Goal: Complete application form: Complete application form

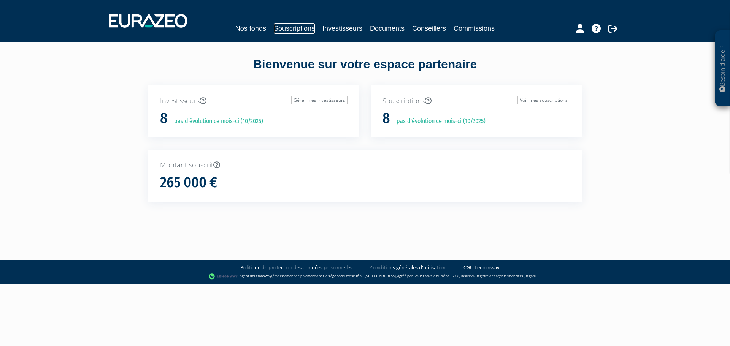
click at [310, 30] on link "Souscriptions" at bounding box center [294, 28] width 41 height 11
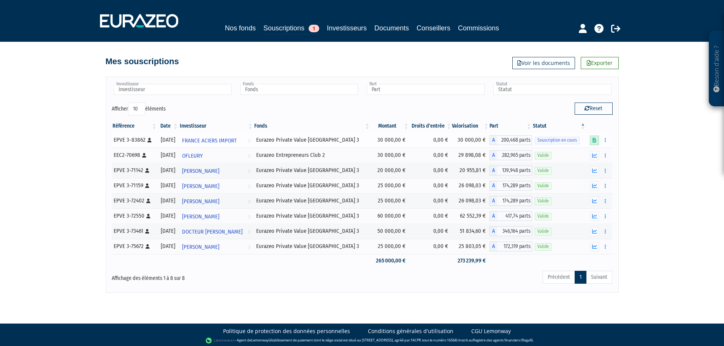
click at [593, 141] on icon at bounding box center [595, 140] width 4 height 5
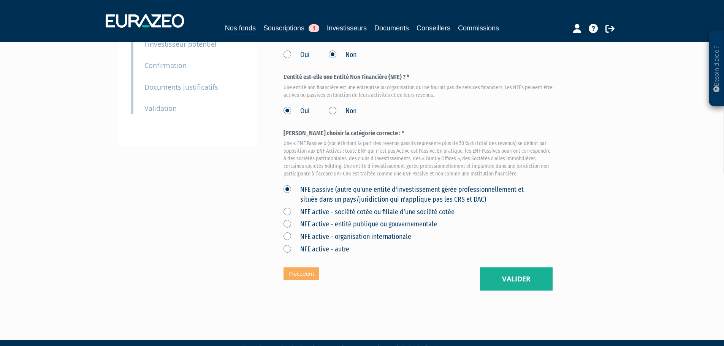
scroll to position [174, 0]
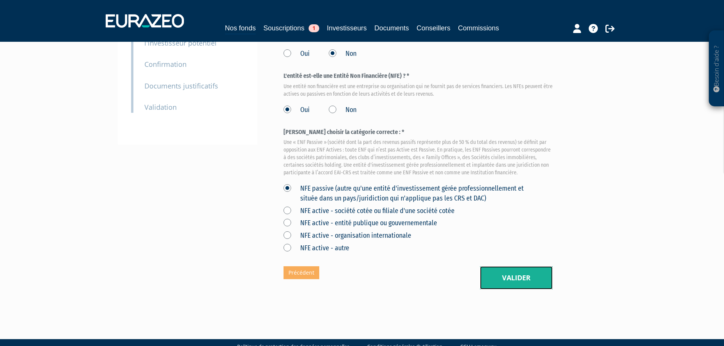
click at [514, 269] on button "Valider" at bounding box center [516, 279] width 73 height 24
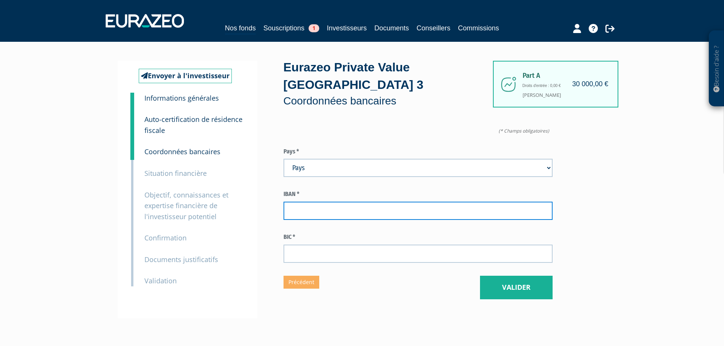
click at [342, 202] on input "text" at bounding box center [418, 211] width 269 height 18
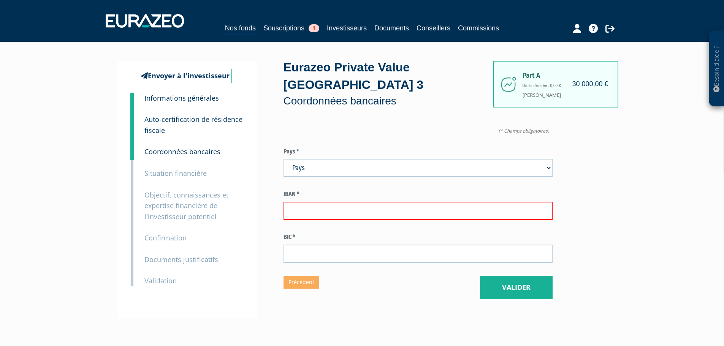
click at [333, 202] on input "text" at bounding box center [418, 211] width 269 height 18
click at [336, 159] on select "Pays Afghanistan Afrique du Sud Albanie Algérie Allemagne Andorre" at bounding box center [418, 168] width 269 height 18
select select "75"
click at [284, 159] on select "Pays Afghanistan Afrique du Sud Albanie Algérie Allemagne Andorre" at bounding box center [418, 168] width 269 height 18
click at [327, 202] on input "text" at bounding box center [418, 211] width 269 height 18
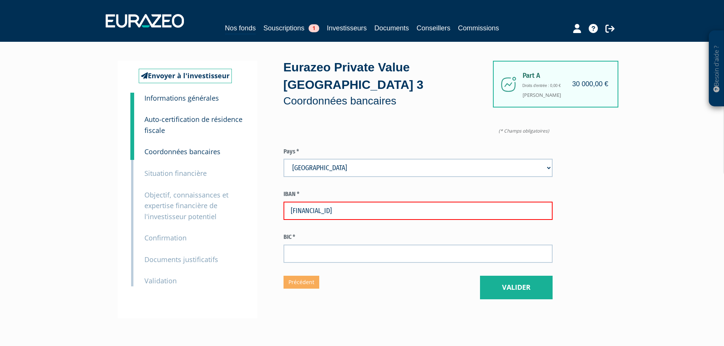
type input "FR76 3000 4010 2900 0100 4141 423"
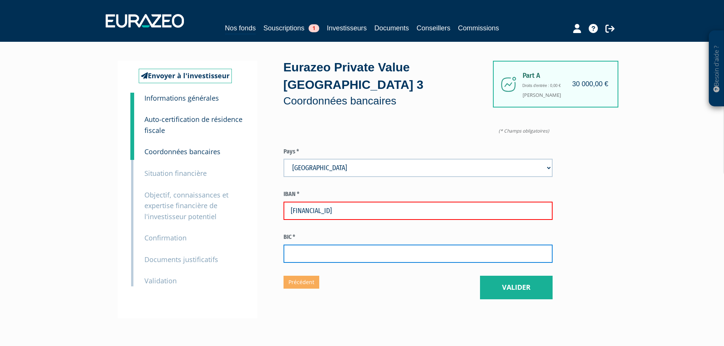
click at [339, 245] on input "text" at bounding box center [418, 254] width 269 height 18
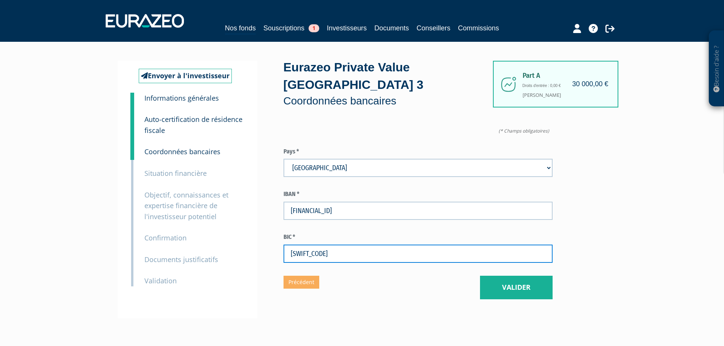
type input "BNPAFRPPXXX"
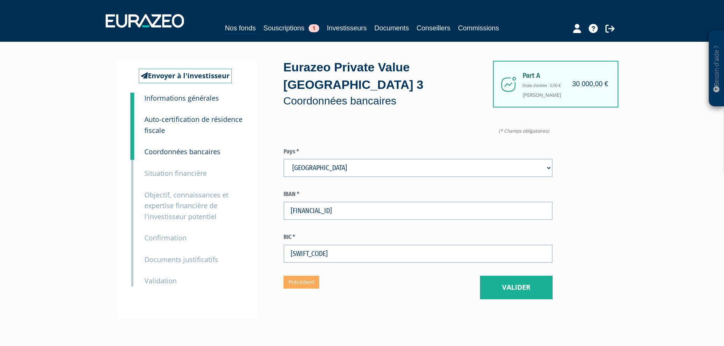
click at [381, 290] on div "Part A 30 000,00 € Droits d'entrée : 0,00 € Fabrice DESMARETZ Eurazeo Private V…" at bounding box center [445, 190] width 323 height 258
click at [502, 276] on button "Valider" at bounding box center [516, 288] width 73 height 24
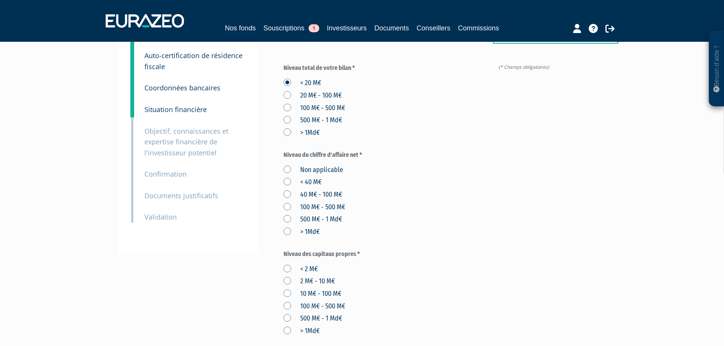
scroll to position [76, 0]
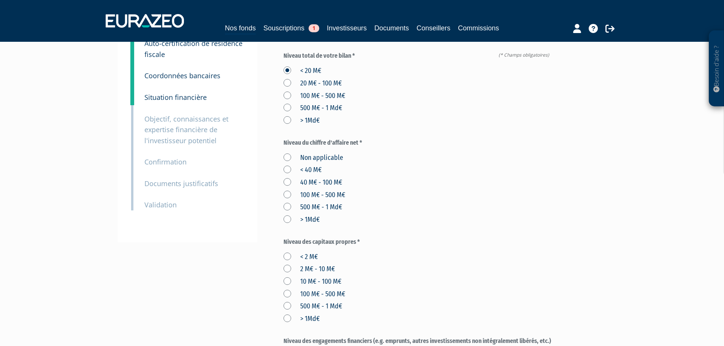
click at [319, 165] on label "< 40 M€" at bounding box center [303, 170] width 38 height 10
click at [0, 0] on M€ "< 40 M€" at bounding box center [0, 0] width 0 height 0
click at [304, 165] on label "< 40 M€" at bounding box center [303, 170] width 38 height 10
click at [304, 153] on label "Non applicable" at bounding box center [314, 158] width 60 height 10
click at [0, 0] on applicable "Non applicable" at bounding box center [0, 0] width 0 height 0
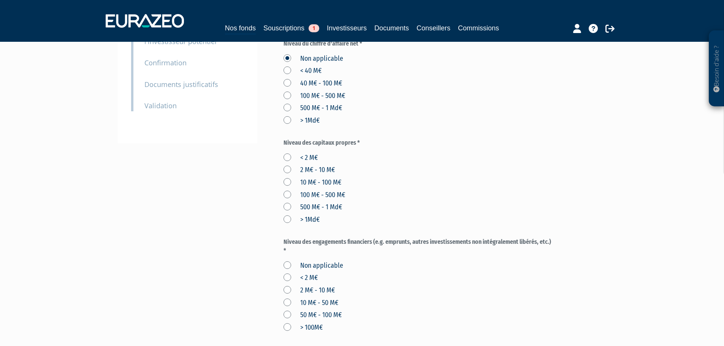
scroll to position [190, 0]
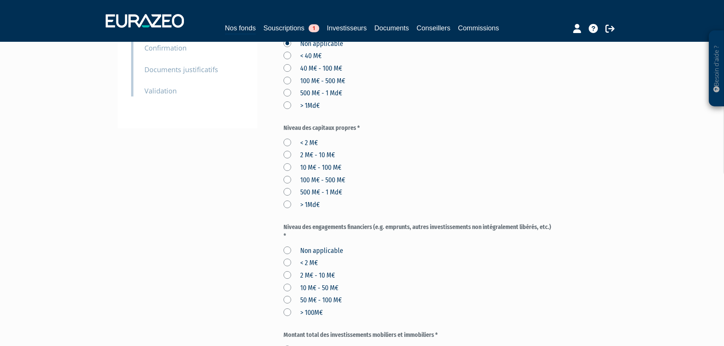
click at [305, 138] on label "< 2 M€" at bounding box center [301, 143] width 34 height 10
click at [0, 0] on M€ "< 2 M€" at bounding box center [0, 0] width 0 height 0
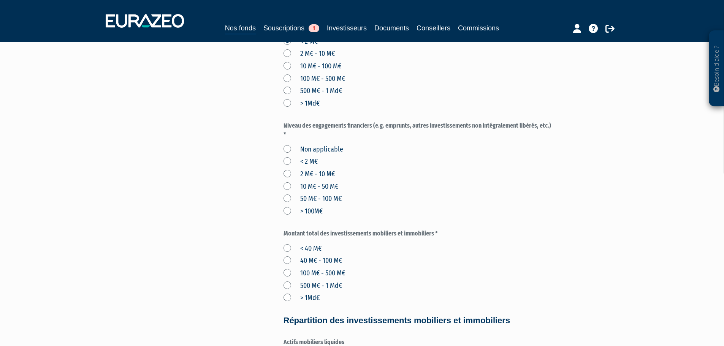
scroll to position [304, 0]
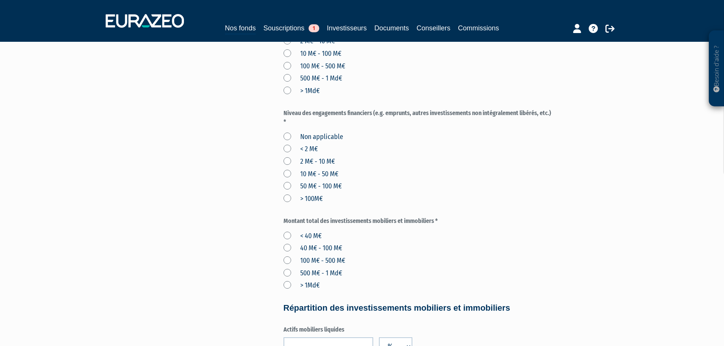
click at [312, 144] on label "< 2 M€" at bounding box center [301, 149] width 34 height 10
click at [0, 0] on M€ "< 2 M€" at bounding box center [0, 0] width 0 height 0
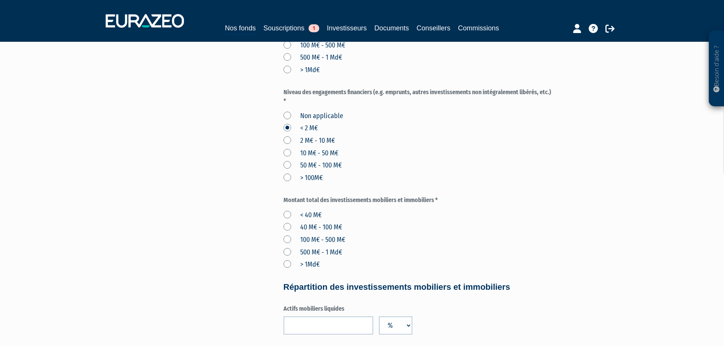
scroll to position [342, 0]
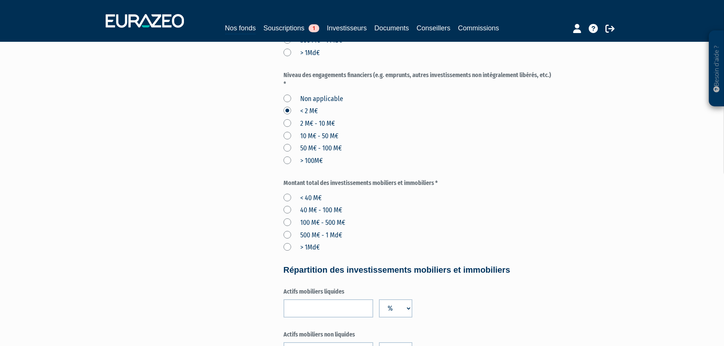
click at [314, 194] on label "< 40 M€" at bounding box center [303, 199] width 38 height 10
click at [0, 0] on M€ "< 40 M€" at bounding box center [0, 0] width 0 height 0
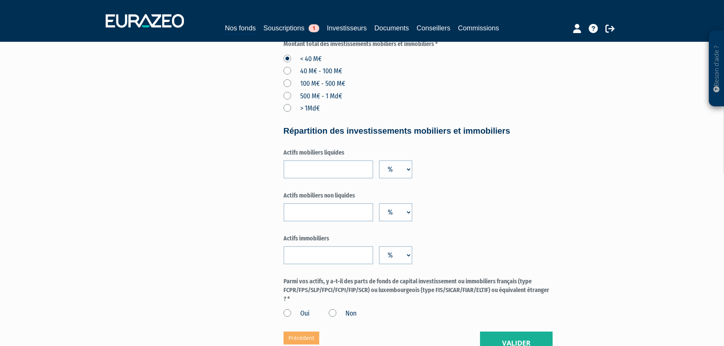
scroll to position [494, 0]
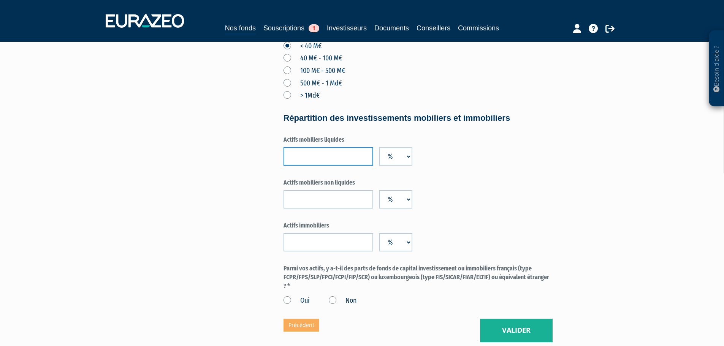
click at [343, 148] on input "number" at bounding box center [329, 157] width 90 height 18
type input "50"
click at [316, 233] on input "number" at bounding box center [329, 242] width 90 height 18
type input "20"
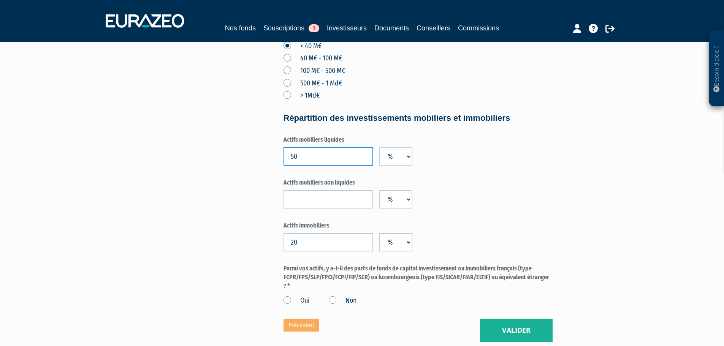
drag, startPoint x: 306, startPoint y: 142, endPoint x: 285, endPoint y: 140, distance: 20.6
click at [285, 148] on input "50" at bounding box center [329, 157] width 90 height 18
type input "80"
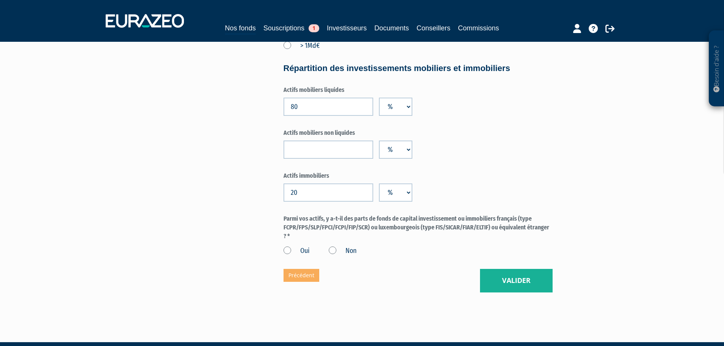
scroll to position [547, 0]
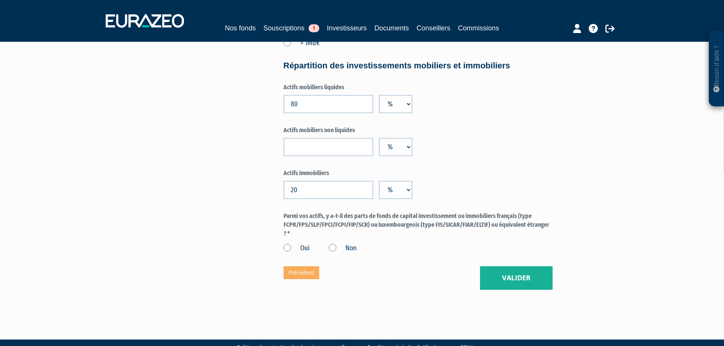
click at [308, 244] on label "Oui" at bounding box center [297, 249] width 26 height 10
click at [0, 0] on input "Oui" at bounding box center [0, 0] width 0 height 0
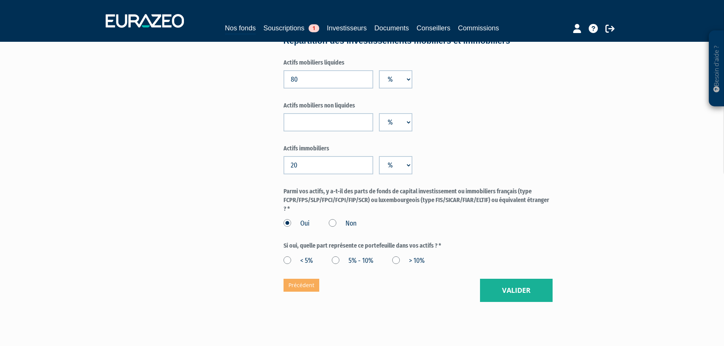
scroll to position [584, 0]
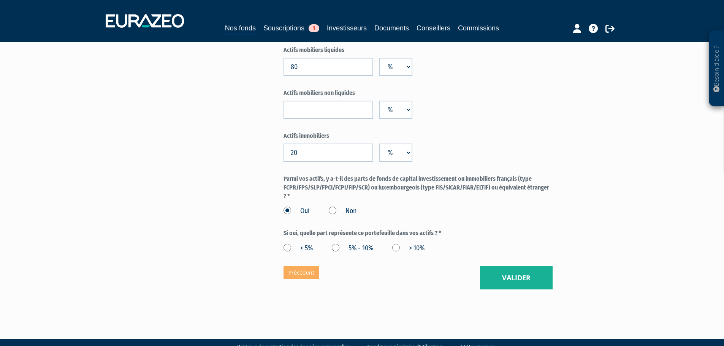
click at [396, 244] on label "> 10%" at bounding box center [408, 249] width 32 height 10
click at [0, 0] on 10\% "> 10%" at bounding box center [0, 0] width 0 height 0
click at [449, 241] on div "< 5% 5% - 10% > 10%" at bounding box center [418, 247] width 269 height 13
click at [514, 268] on button "Valider" at bounding box center [516, 279] width 73 height 24
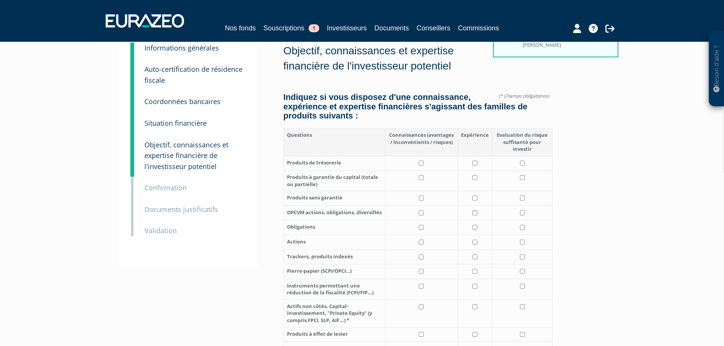
scroll to position [38, 0]
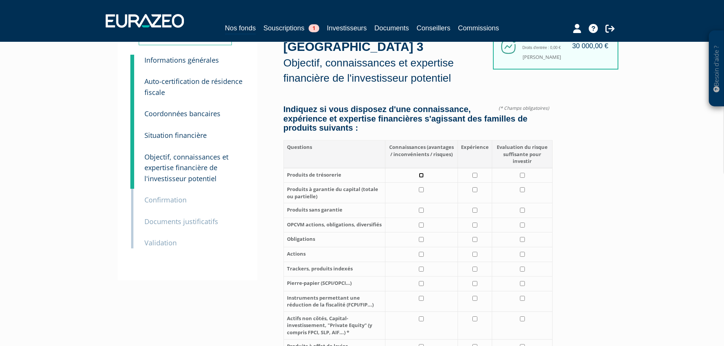
click at [424, 173] on input "checkbox" at bounding box center [421, 175] width 5 height 5
checkbox input "true"
click at [478, 173] on input "checkbox" at bounding box center [475, 175] width 5 height 5
checkbox input "true"
click at [521, 173] on input "checkbox" at bounding box center [522, 175] width 5 height 5
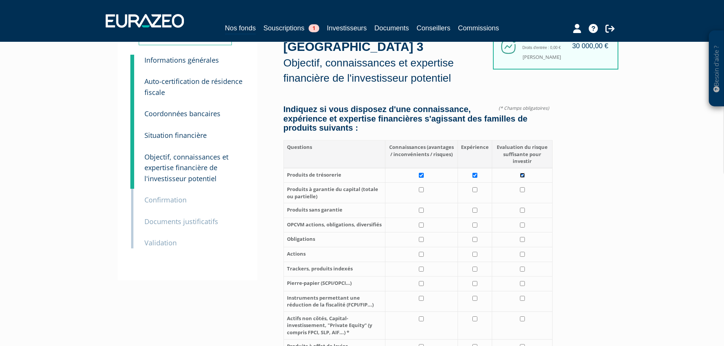
checkbox input "true"
click at [421, 187] on input "checkbox" at bounding box center [421, 189] width 5 height 5
checkbox input "true"
click at [478, 187] on input "checkbox" at bounding box center [475, 189] width 5 height 5
checkbox input "true"
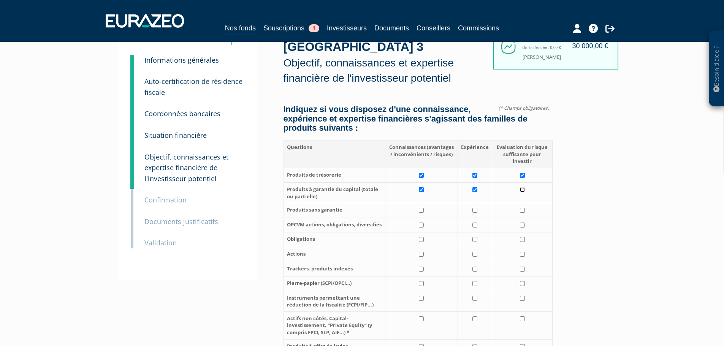
click at [524, 187] on input "checkbox" at bounding box center [522, 189] width 5 height 5
checkbox input "true"
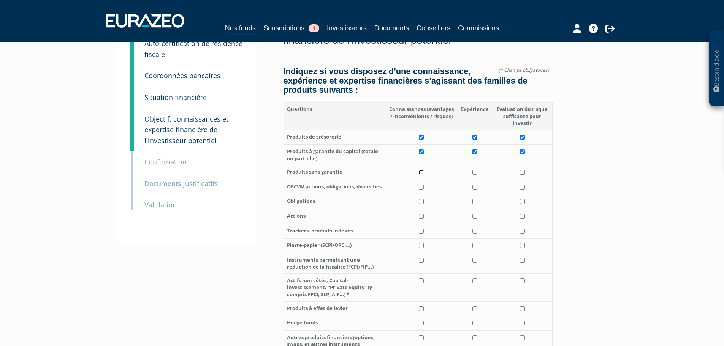
click at [423, 170] on input "checkbox" at bounding box center [421, 172] width 5 height 5
checkbox input "true"
click at [478, 170] on input "checkbox" at bounding box center [475, 172] width 5 height 5
checkbox input "true"
click at [525, 170] on input "checkbox" at bounding box center [522, 172] width 5 height 5
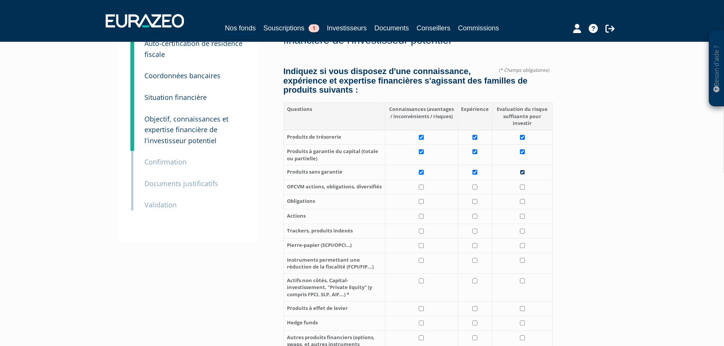
checkbox input "true"
click at [424, 185] on input "checkbox" at bounding box center [421, 187] width 5 height 5
checkbox input "true"
click at [477, 185] on input "checkbox" at bounding box center [475, 187] width 5 height 5
checkbox input "true"
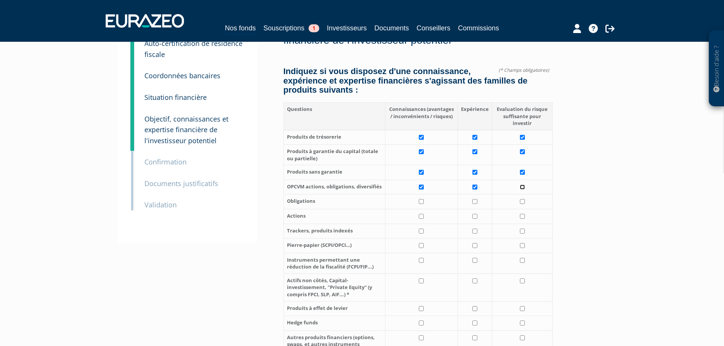
click at [524, 185] on input "checkbox" at bounding box center [522, 187] width 5 height 5
checkbox input "true"
click at [425, 195] on td at bounding box center [421, 202] width 73 height 15
checkbox input "true"
drag, startPoint x: 474, startPoint y: 183, endPoint x: 484, endPoint y: 184, distance: 10.7
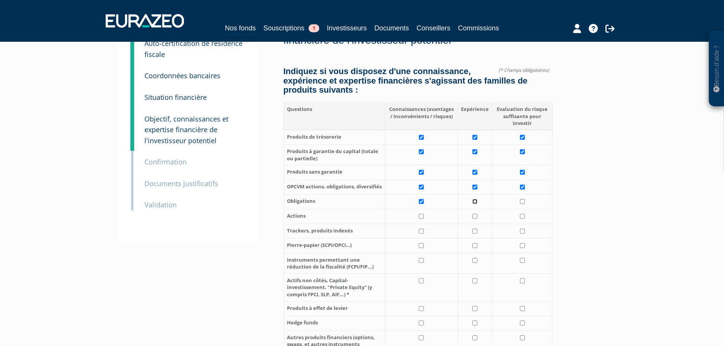
click at [474, 199] on input "checkbox" at bounding box center [475, 201] width 5 height 5
checkbox input "true"
click at [522, 199] on input "checkbox" at bounding box center [522, 201] width 5 height 5
checkbox input "true"
click at [424, 214] on input "checkbox" at bounding box center [421, 216] width 5 height 5
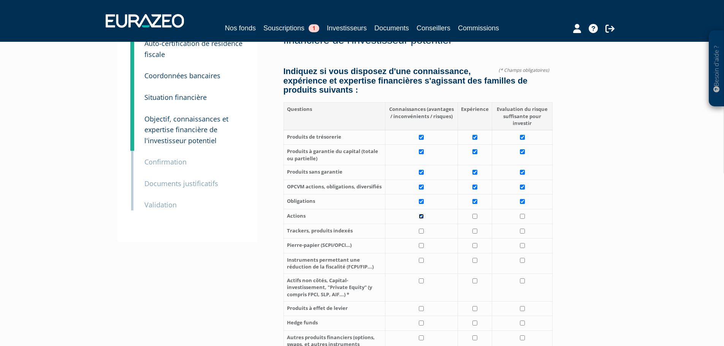
checkbox input "true"
click at [474, 209] on td at bounding box center [475, 216] width 34 height 15
checkbox input "true"
click at [522, 214] on input "checkbox" at bounding box center [522, 216] width 5 height 5
checkbox input "true"
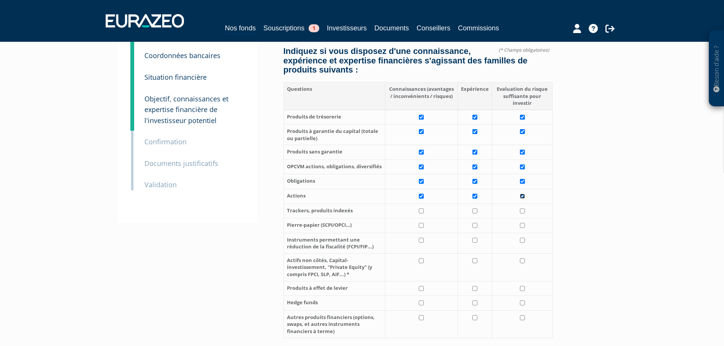
scroll to position [114, 0]
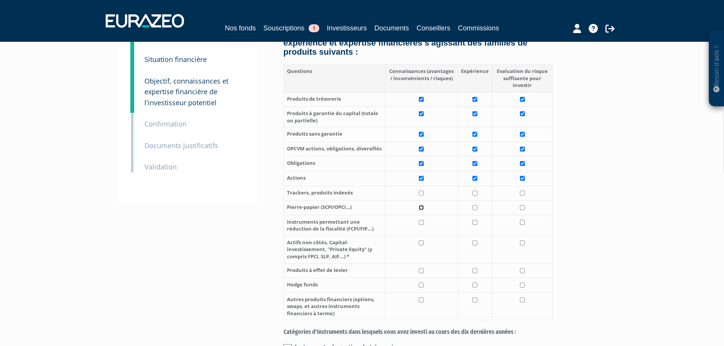
click at [422, 205] on input "checkbox" at bounding box center [421, 207] width 5 height 5
checkbox input "true"
click at [478, 205] on input "checkbox" at bounding box center [475, 207] width 5 height 5
checkbox input "true"
click at [523, 205] on input "checkbox" at bounding box center [522, 207] width 5 height 5
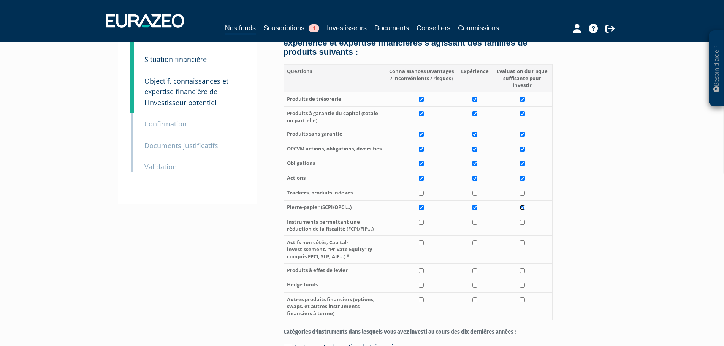
checkbox input "true"
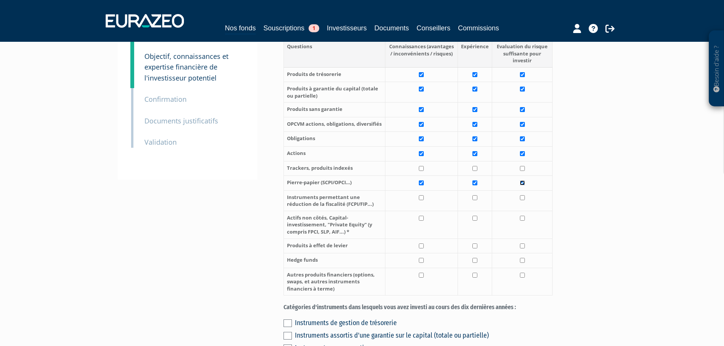
scroll to position [152, 0]
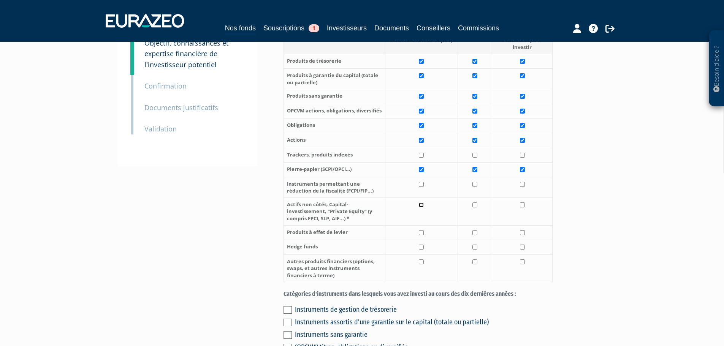
click at [422, 203] on input "checkbox" at bounding box center [421, 205] width 5 height 5
checkbox input "true"
click at [471, 198] on td at bounding box center [475, 212] width 34 height 28
checkbox input "true"
click at [523, 203] on input "checkbox" at bounding box center [522, 205] width 5 height 5
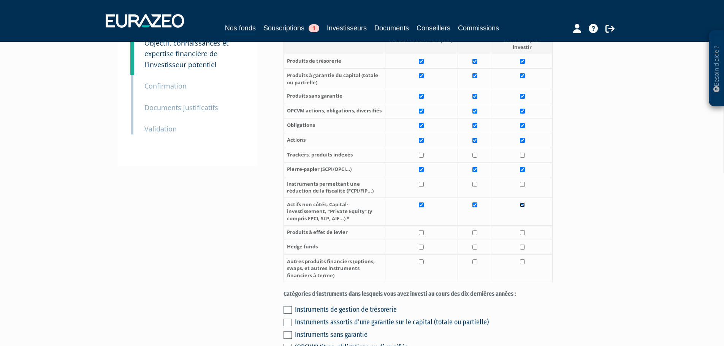
checkbox input "true"
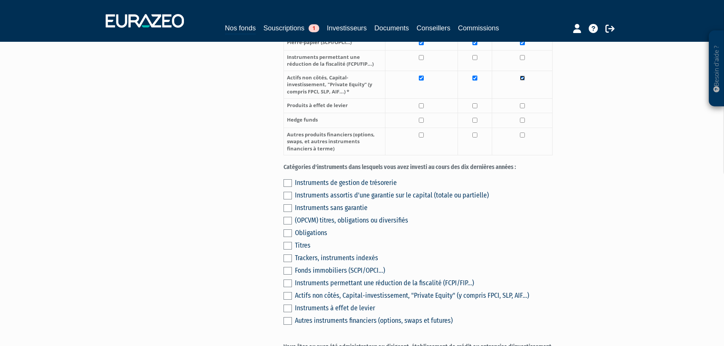
scroll to position [304, 0]
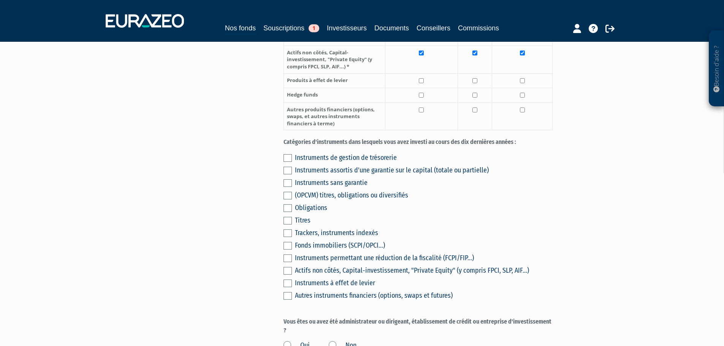
click at [287, 151] on div "Instruments de gestion de trésorerie Instruments assortis d'une garantie sur le…" at bounding box center [418, 226] width 269 height 151
click at [287, 167] on label at bounding box center [288, 171] width 8 height 8
click at [0, 0] on input "checkbox" at bounding box center [0, 0] width 0 height 0
click at [284, 192] on label at bounding box center [288, 196] width 8 height 8
click at [0, 0] on input "checkbox" at bounding box center [0, 0] width 0 height 0
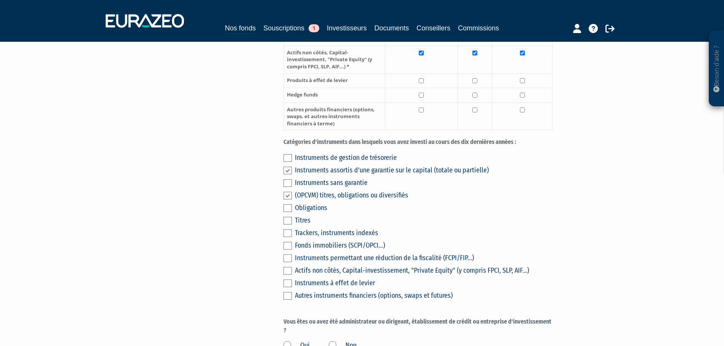
click at [287, 242] on label at bounding box center [288, 246] width 8 height 8
click at [0, 0] on input "checkbox" at bounding box center [0, 0] width 0 height 0
click at [289, 267] on label at bounding box center [288, 271] width 8 height 8
click at [0, 0] on input "checkbox" at bounding box center [0, 0] width 0 height 0
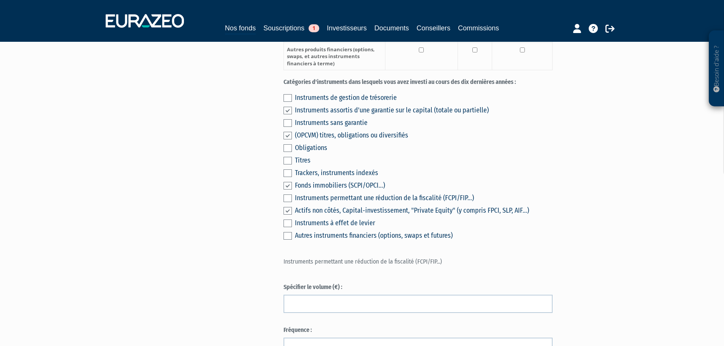
scroll to position [342, 0]
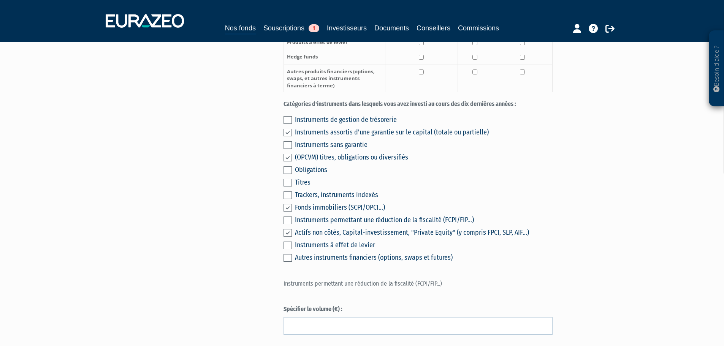
click at [288, 217] on label at bounding box center [288, 221] width 8 height 8
click at [0, 0] on input "checkbox" at bounding box center [0, 0] width 0 height 0
click at [290, 217] on label at bounding box center [288, 221] width 8 height 8
click at [0, 0] on input "checkbox" at bounding box center [0, 0] width 0 height 0
click at [288, 229] on label at bounding box center [288, 233] width 8 height 8
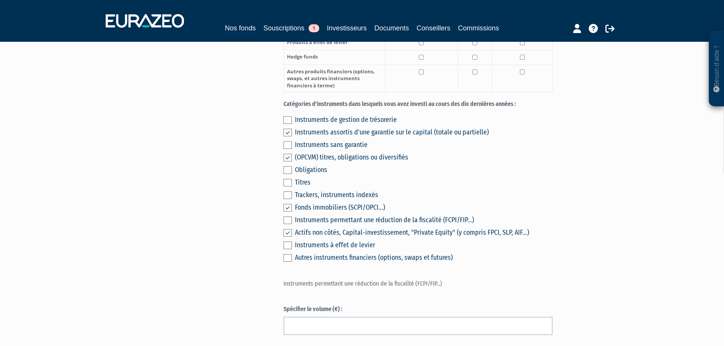
click at [0, 0] on input "checkbox" at bounding box center [0, 0] width 0 height 0
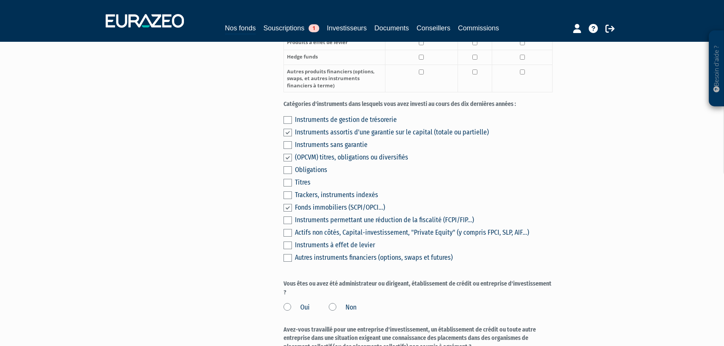
click at [286, 229] on label at bounding box center [288, 233] width 8 height 8
click at [0, 0] on input "checkbox" at bounding box center [0, 0] width 0 height 0
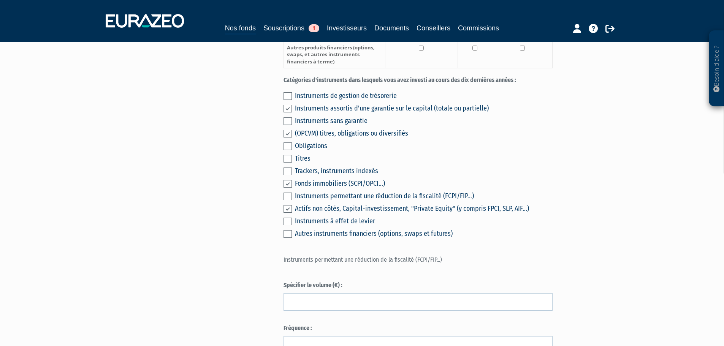
scroll to position [418, 0]
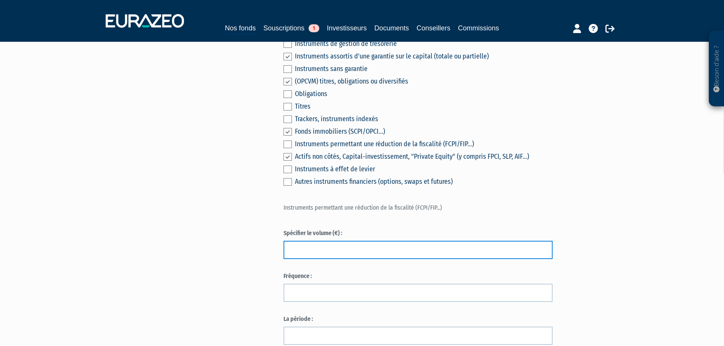
click at [339, 241] on input "text" at bounding box center [418, 250] width 269 height 18
type input "0"
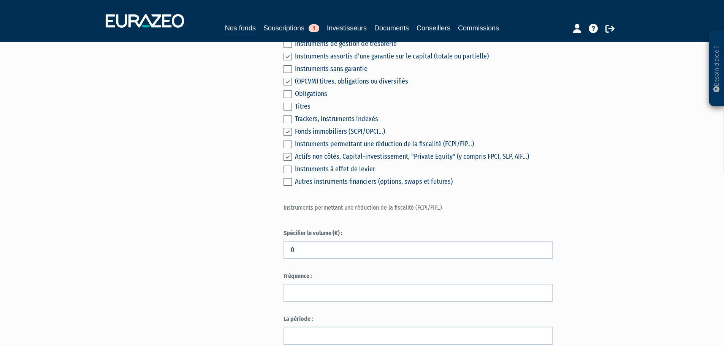
click at [571, 252] on div "Part A 30 000,00 € Droits d'entrée : 0,00 € Fabrice DESMARETZ Eurazeo Private V…" at bounding box center [445, 300] width 323 height 1314
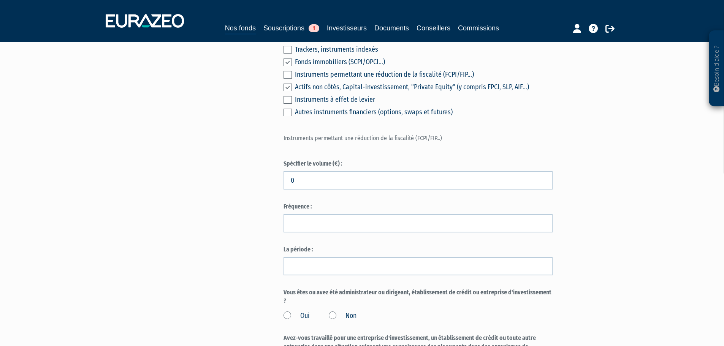
scroll to position [494, 0]
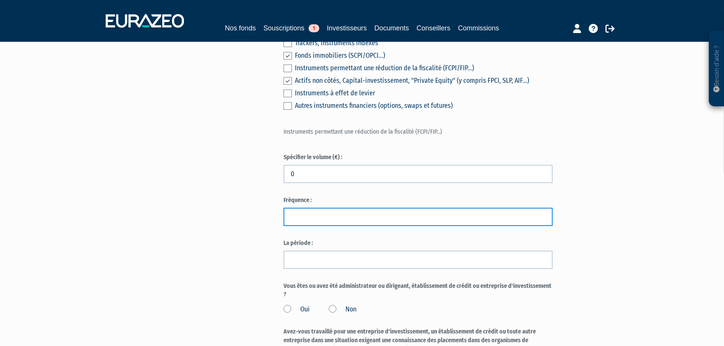
click at [303, 208] on input "text" at bounding box center [418, 217] width 269 height 18
type input "0"
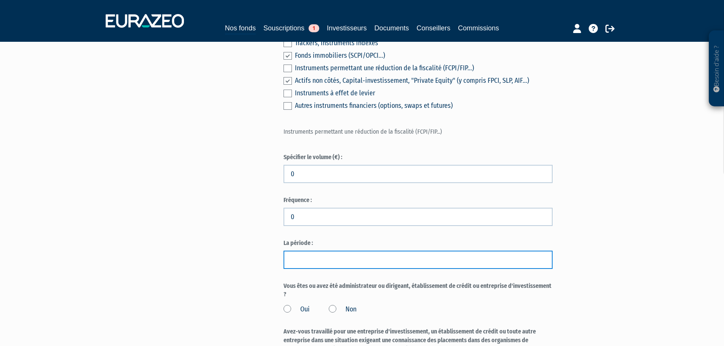
click at [302, 251] on input "text" at bounding box center [418, 260] width 269 height 18
type input "0"
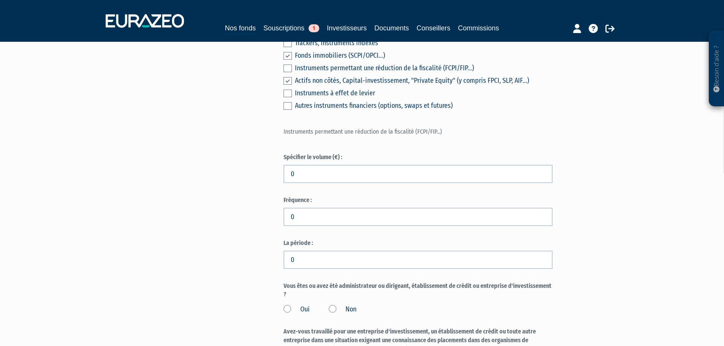
click at [221, 249] on div "Envoyer à l'investisseur 1 Informations générales 2 Auto-certification de résid…" at bounding box center [363, 224] width 478 height 1314
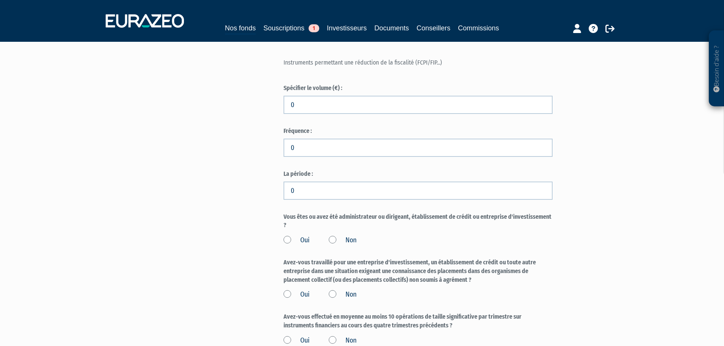
scroll to position [570, 0]
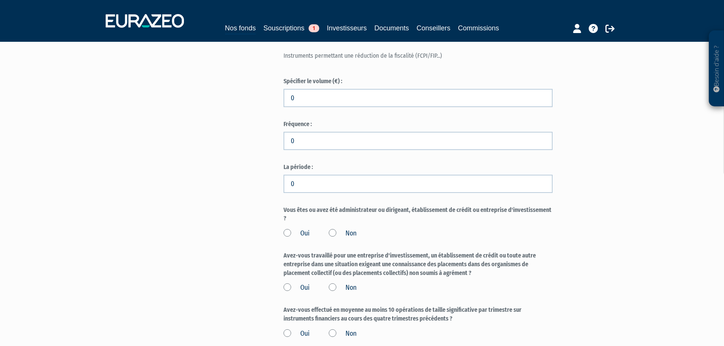
click at [330, 229] on label "Non" at bounding box center [343, 234] width 28 height 10
click at [0, 0] on input "Non" at bounding box center [0, 0] width 0 height 0
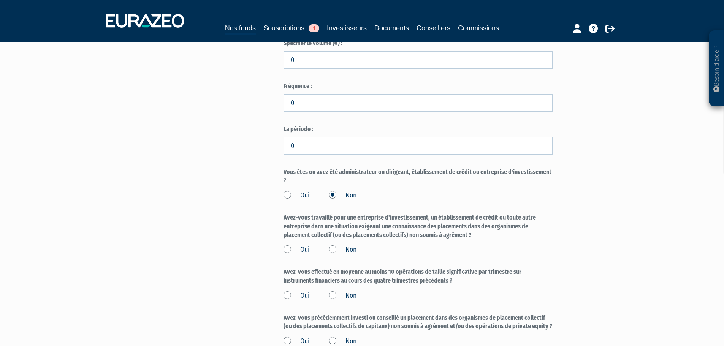
click at [351, 245] on label "Non" at bounding box center [343, 250] width 28 height 10
click at [0, 0] on input "Non" at bounding box center [0, 0] width 0 height 0
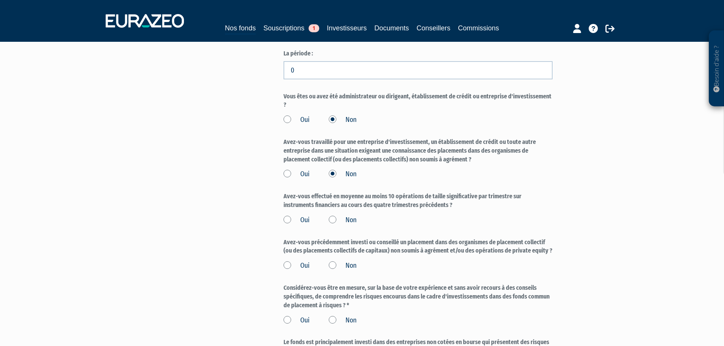
scroll to position [684, 0]
click at [336, 215] on label "Non" at bounding box center [343, 220] width 28 height 10
click at [0, 0] on input "Non" at bounding box center [0, 0] width 0 height 0
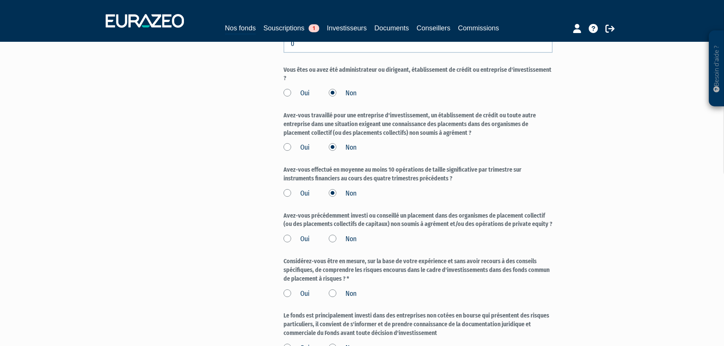
scroll to position [722, 0]
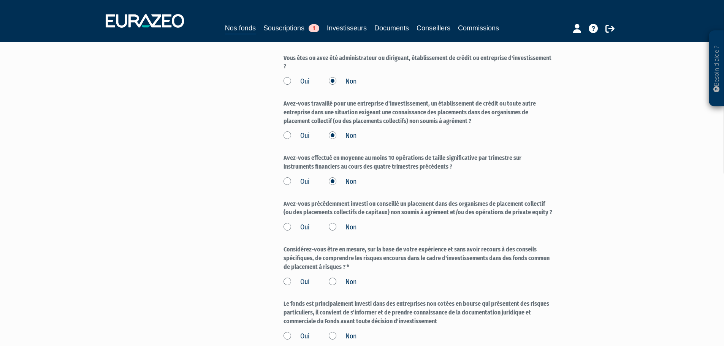
click at [335, 223] on label "Non" at bounding box center [343, 228] width 28 height 10
click at [0, 0] on input "Non" at bounding box center [0, 0] width 0 height 0
